Goal: Task Accomplishment & Management: Use online tool/utility

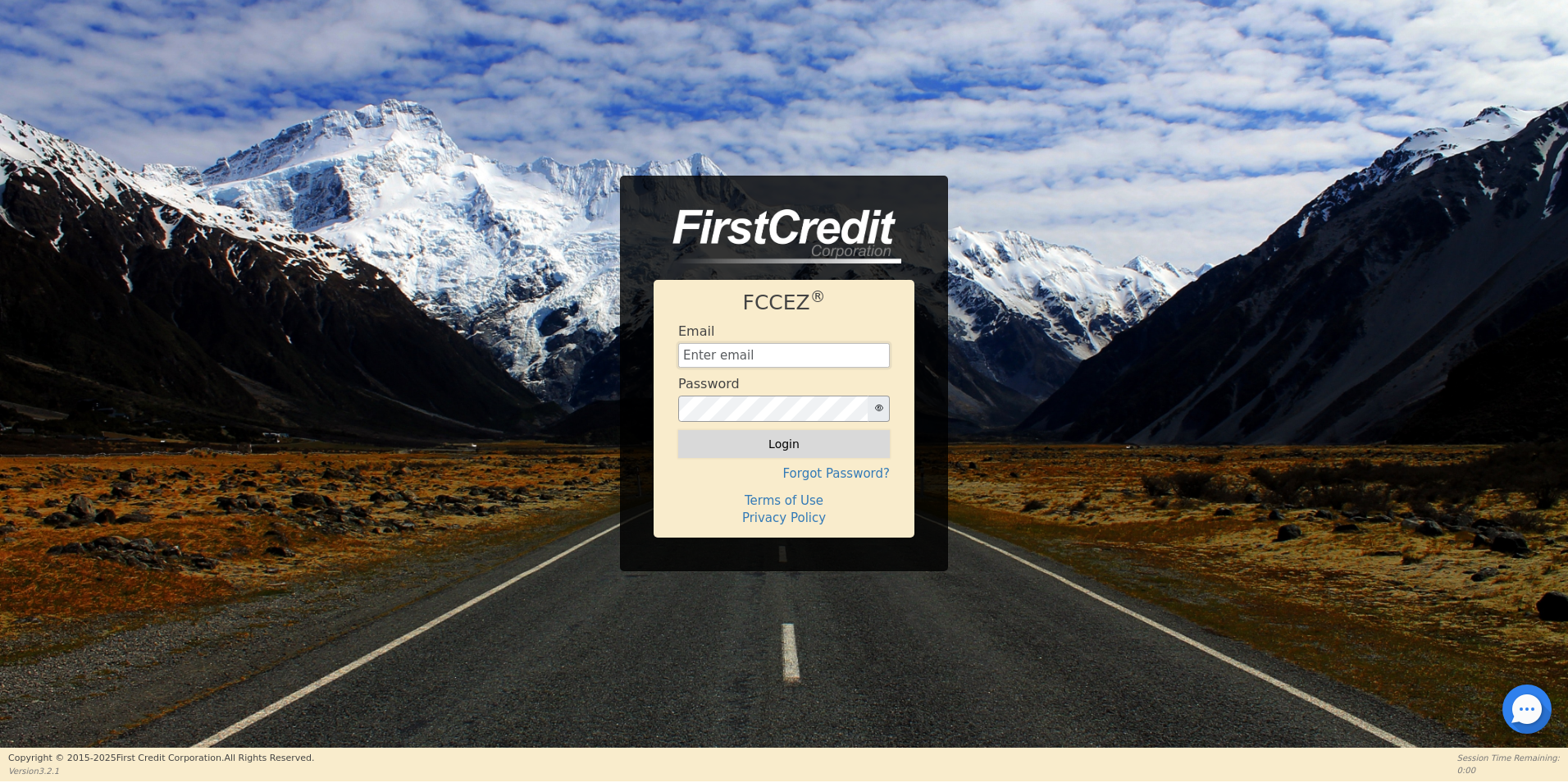
type input "[EMAIL_ADDRESS][DOMAIN_NAME]"
click at [810, 445] on button "Login" at bounding box center [784, 443] width 212 height 28
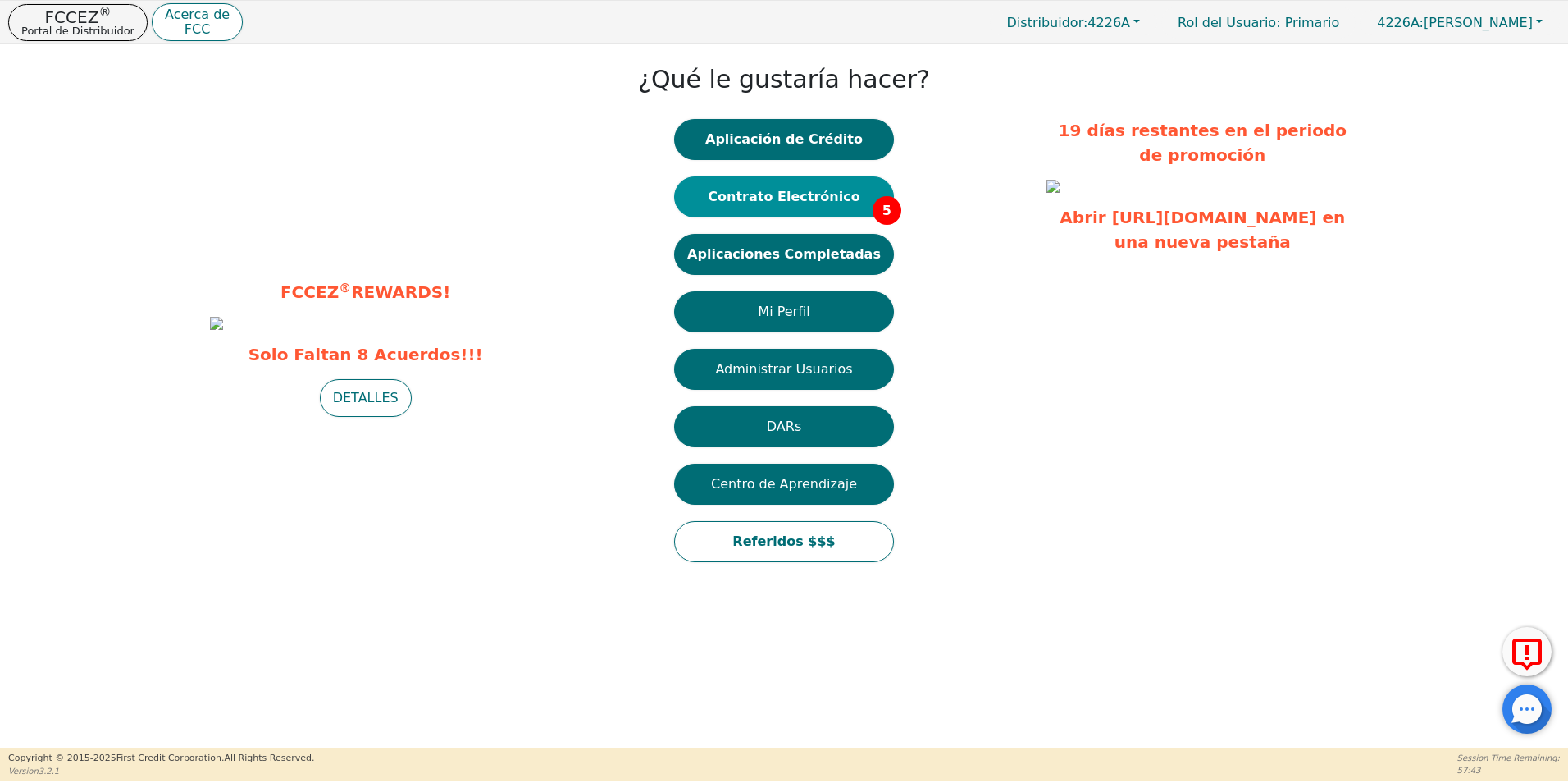
click at [811, 201] on button "Contrato Electrónico 5" at bounding box center [784, 197] width 219 height 41
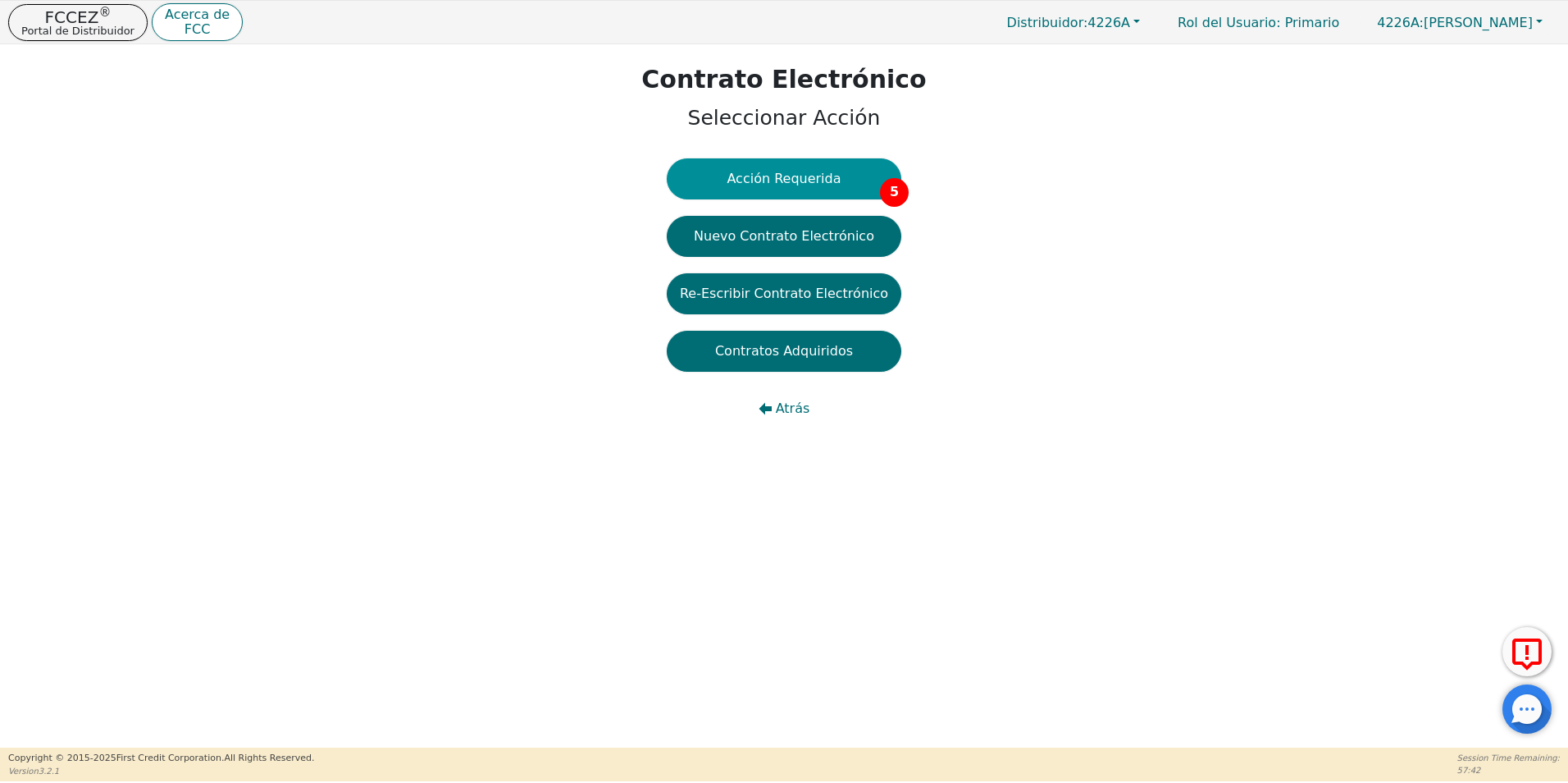
click at [803, 178] on button "Acción Requerida 5" at bounding box center [784, 179] width 235 height 41
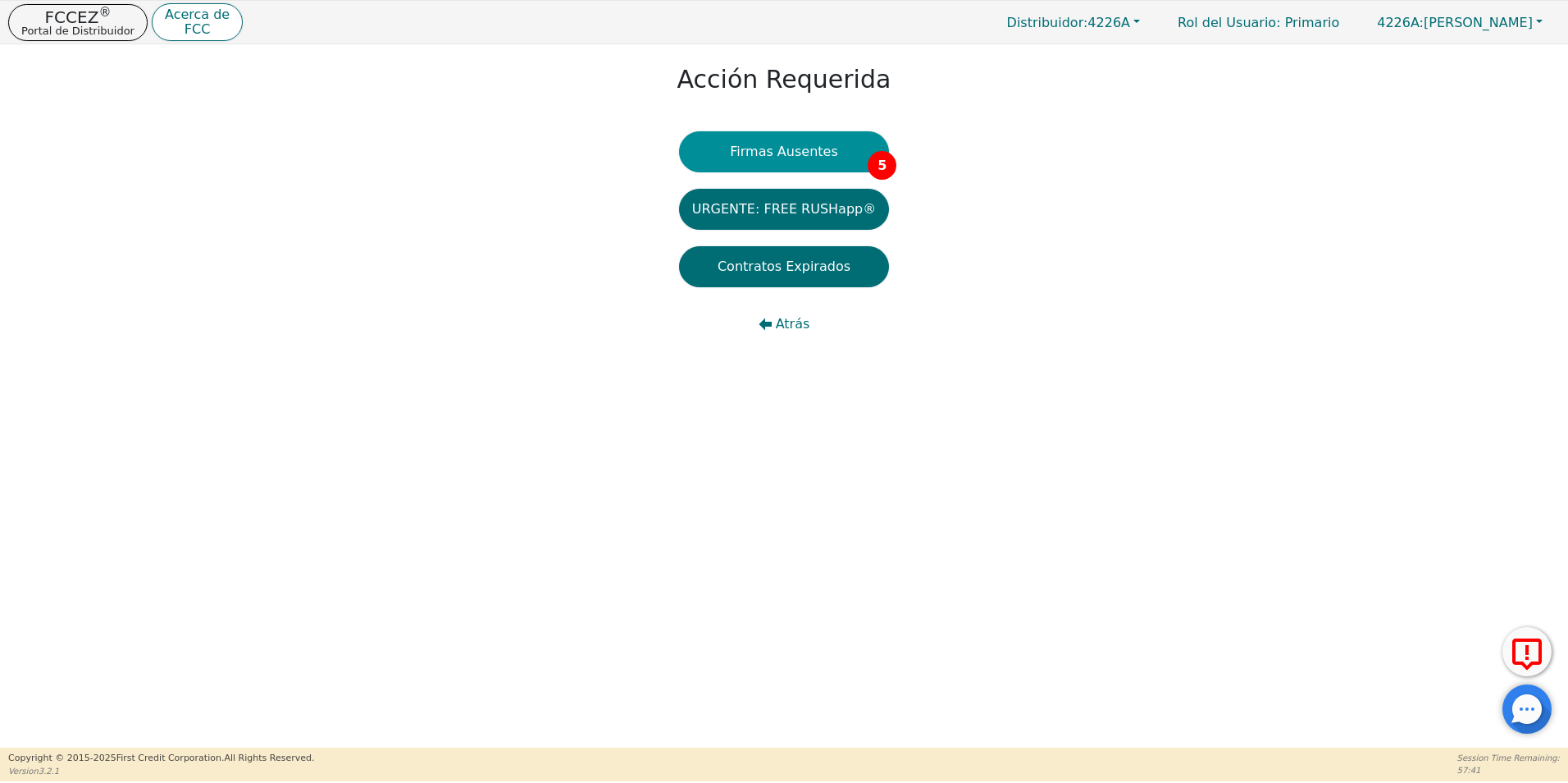
click at [775, 170] on button "Firmas Ausentes 5" at bounding box center [784, 151] width 210 height 41
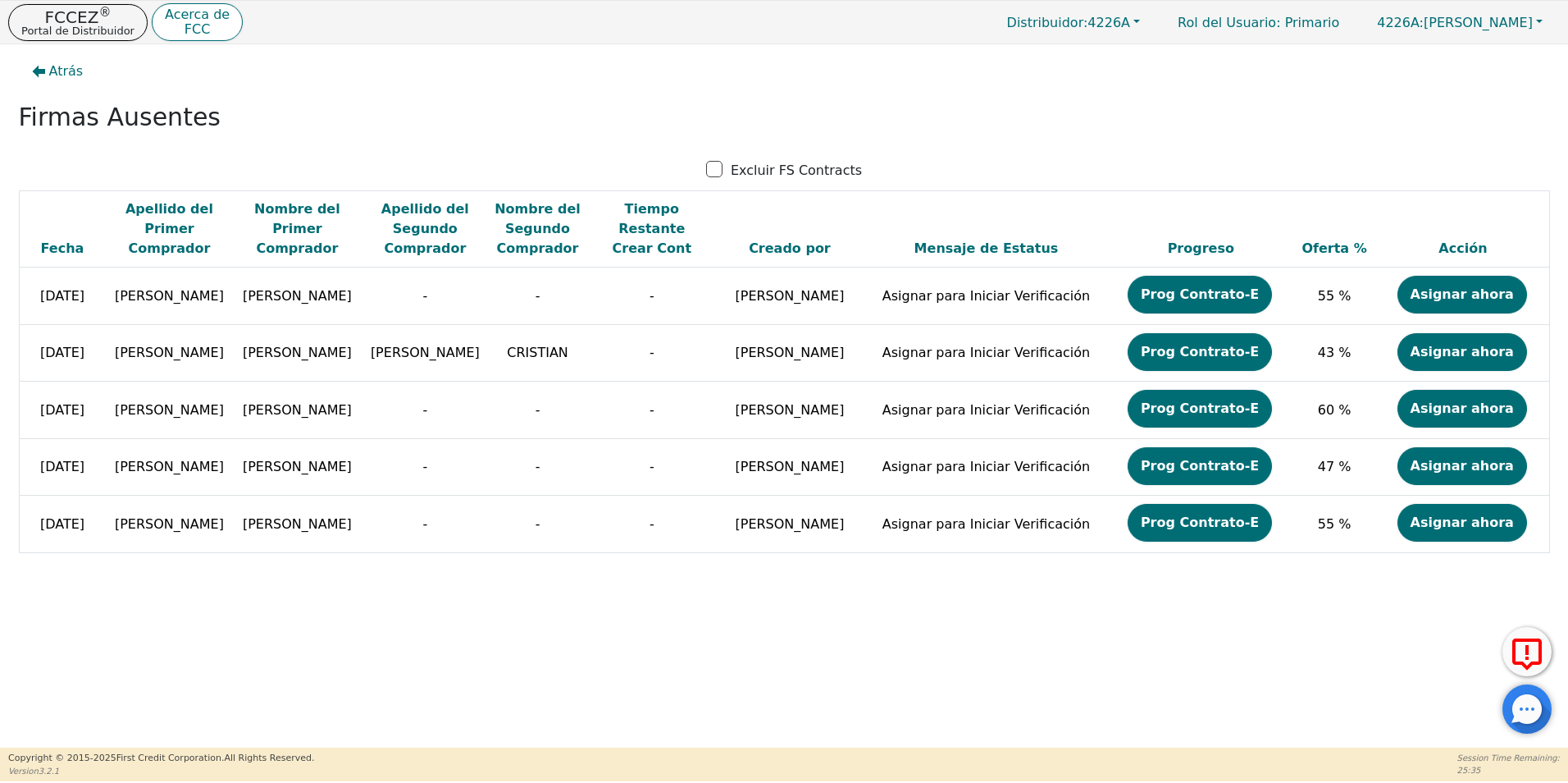
click at [1539, 713] on div at bounding box center [1527, 709] width 49 height 49
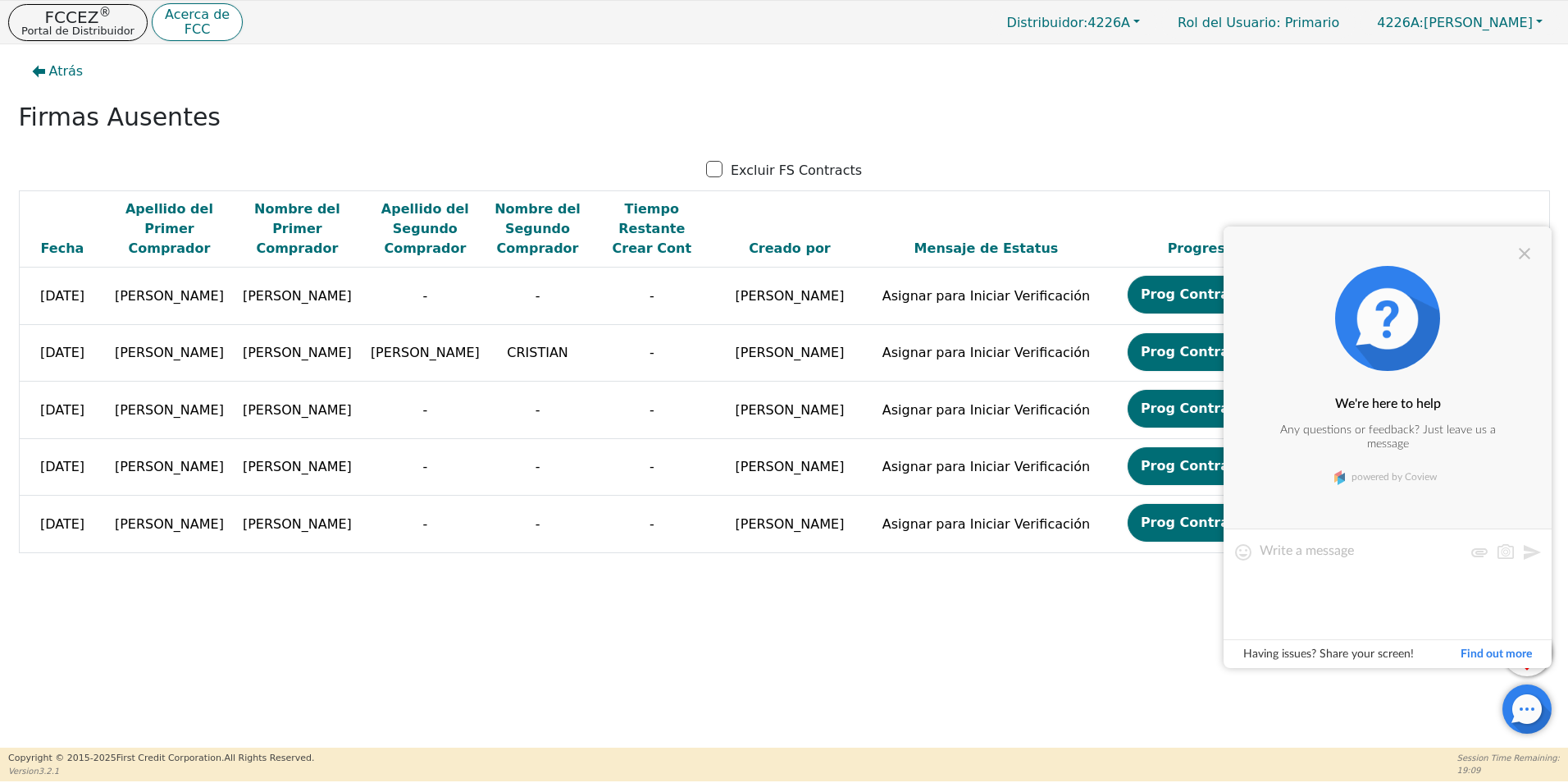
click at [837, 674] on div "Atrás Firmas Ausentes Excluir FS Contracts Fecha Apellido del Primer Comprador …" at bounding box center [784, 396] width 1568 height 703
click at [1524, 252] on div at bounding box center [1524, 253] width 20 height 20
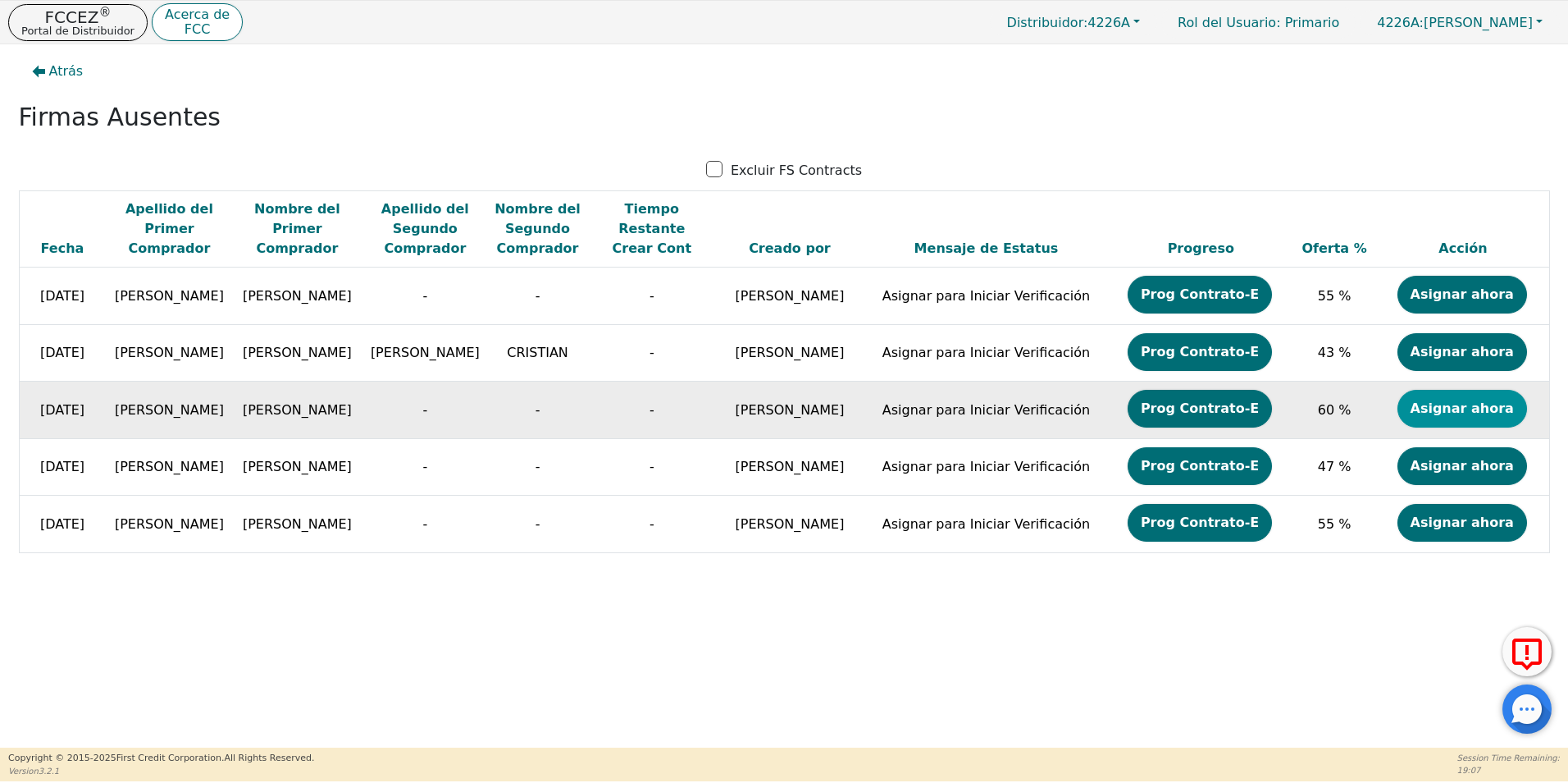
click at [1461, 413] on button "Asignar ahora" at bounding box center [1462, 409] width 129 height 38
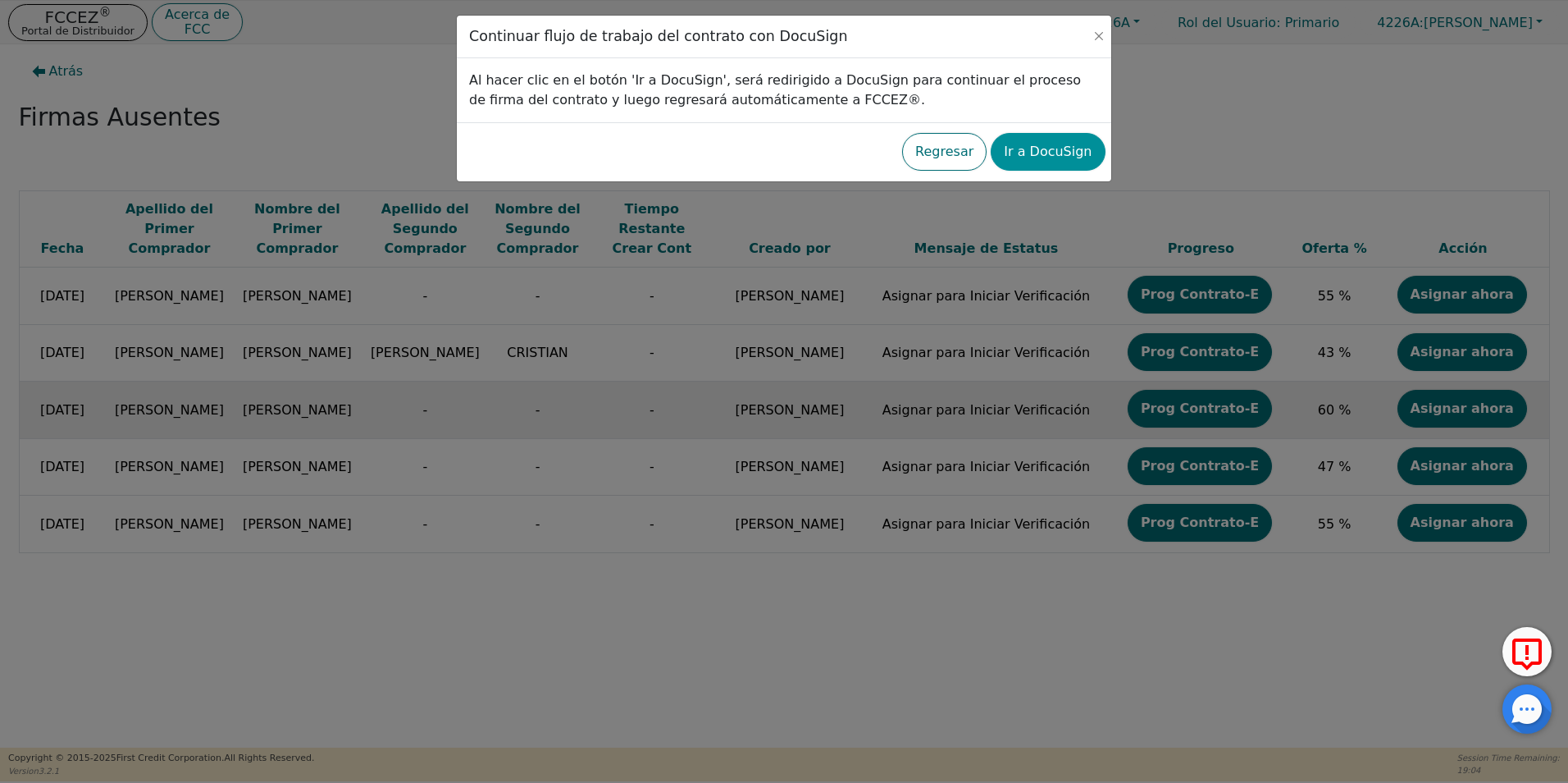
click at [1044, 139] on button "Ir a DocuSign" at bounding box center [1048, 152] width 114 height 38
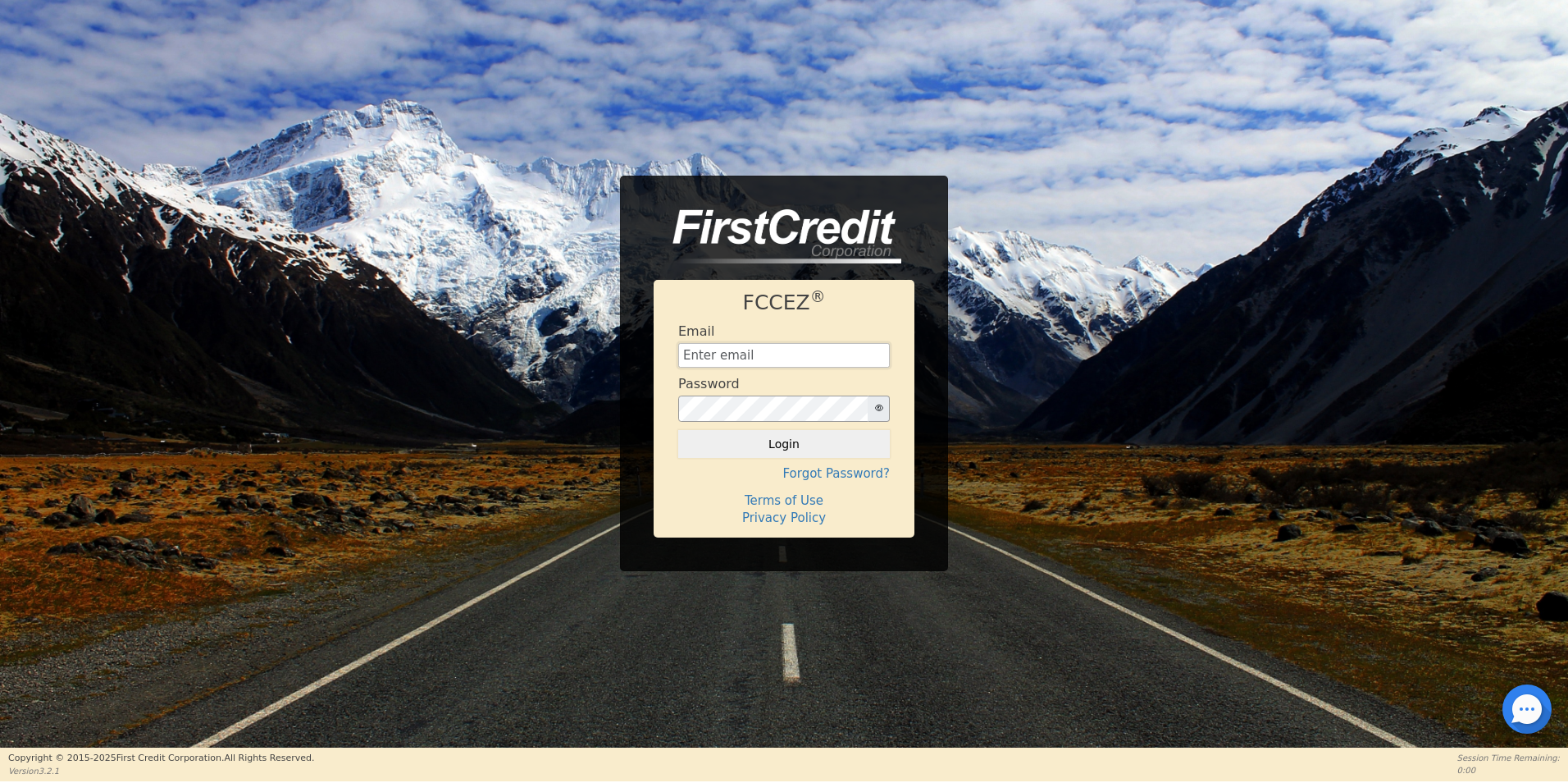
type input "[EMAIL_ADDRESS][DOMAIN_NAME]"
click at [1525, 706] on div at bounding box center [1527, 709] width 49 height 49
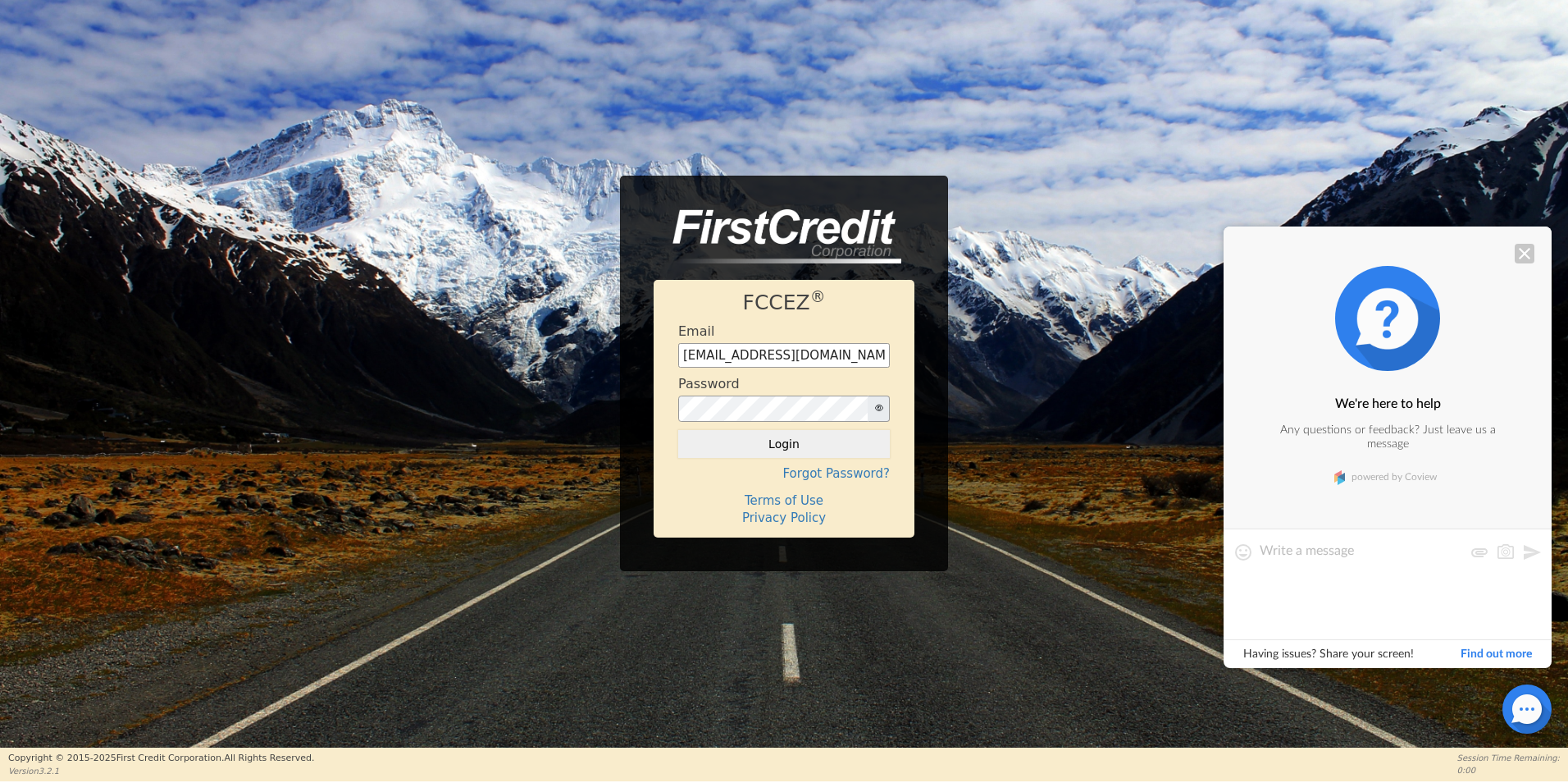
click at [1524, 245] on div at bounding box center [1524, 253] width 20 height 20
